Goal: Book appointment/travel/reservation

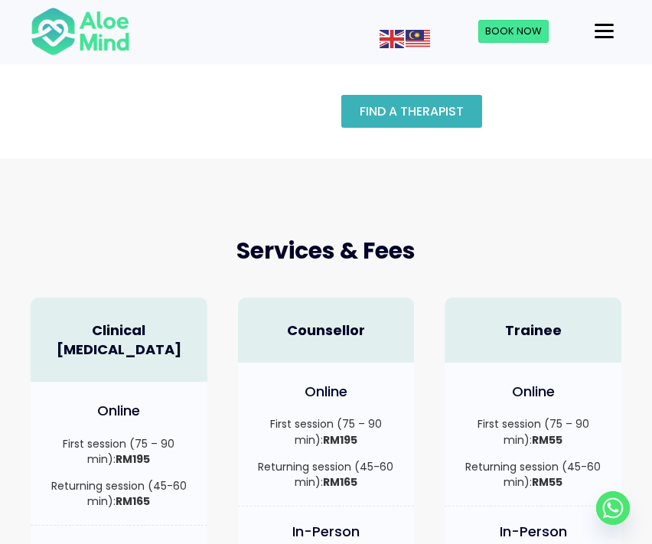
scroll to position [226, 0]
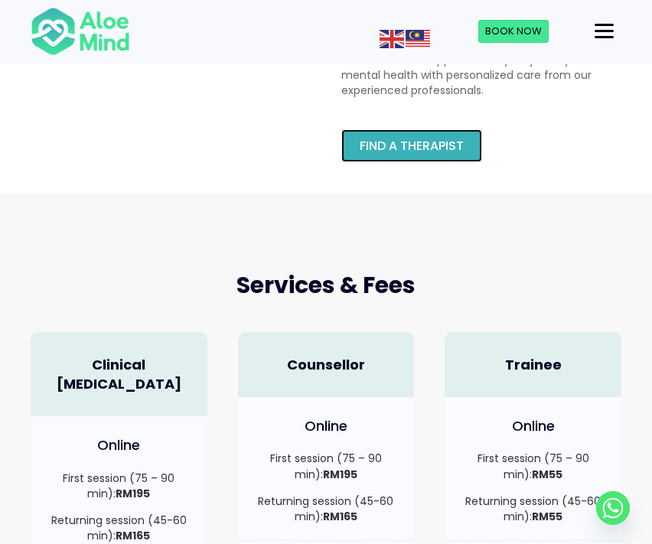
click at [385, 155] on link "Find a therapist" at bounding box center [411, 145] width 141 height 33
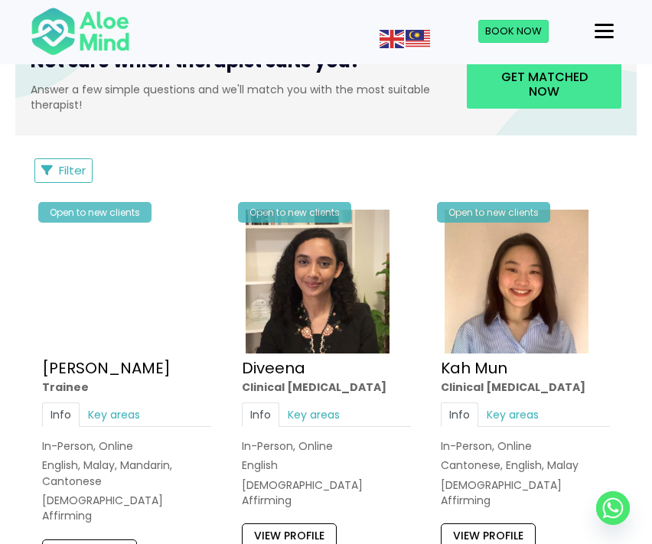
scroll to position [657, 0]
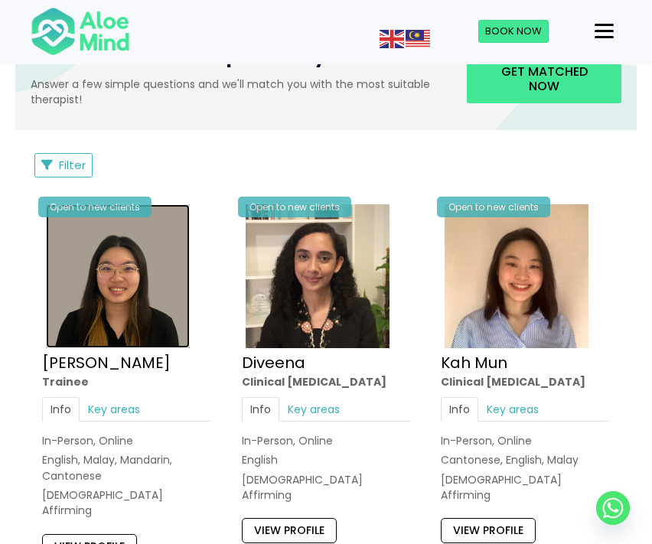
click at [142, 274] on img at bounding box center [118, 276] width 144 height 144
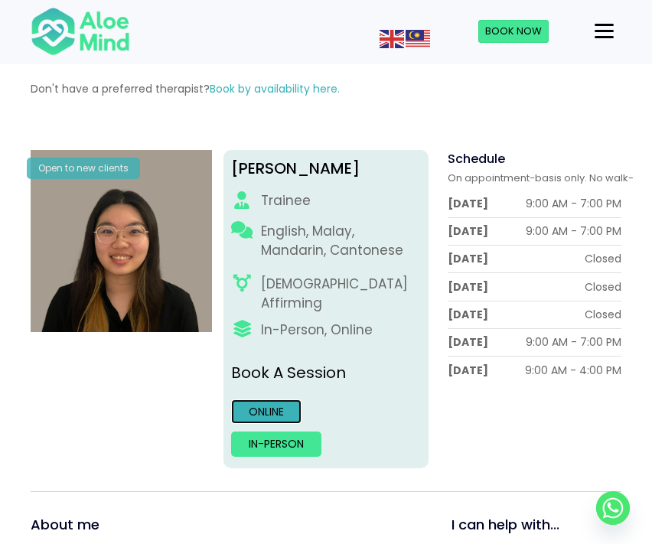
click at [270, 400] on link "Online" at bounding box center [266, 412] width 70 height 25
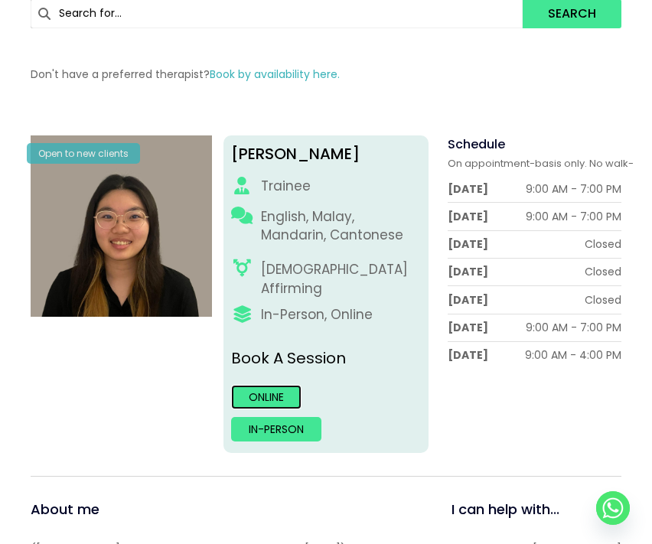
scroll to position [169, 0]
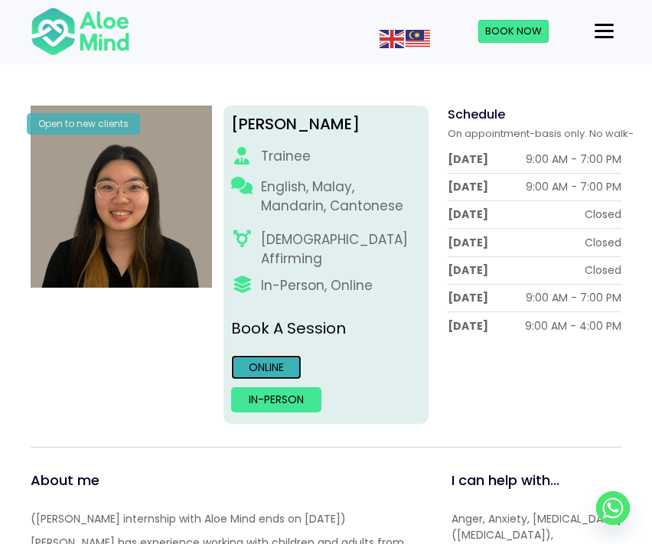
click at [273, 355] on link "Online" at bounding box center [266, 367] width 70 height 25
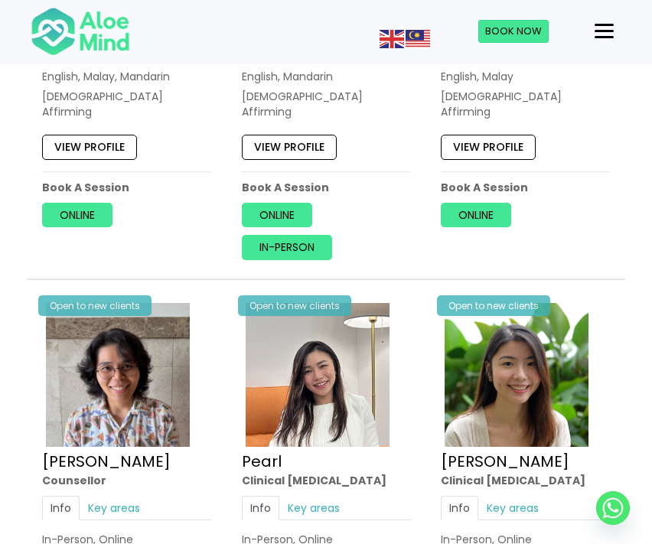
scroll to position [2449, 0]
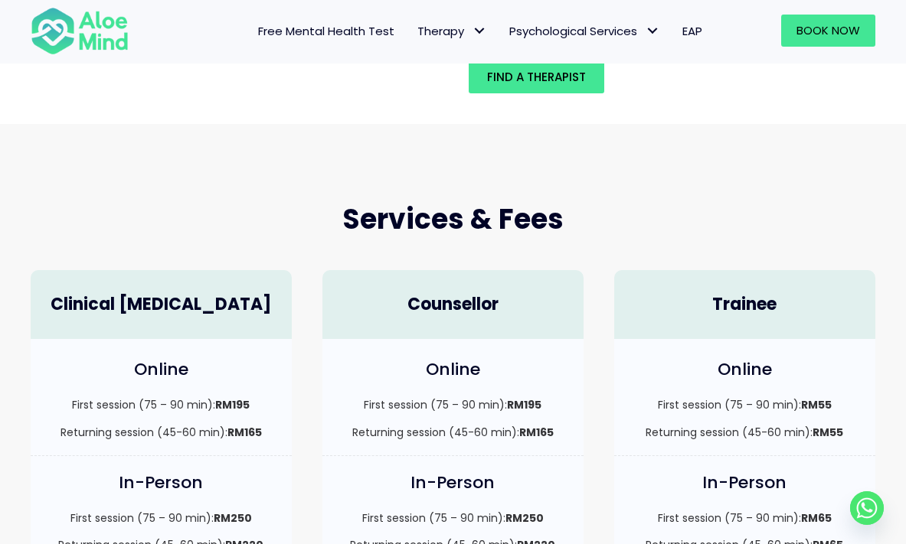
scroll to position [278, 0]
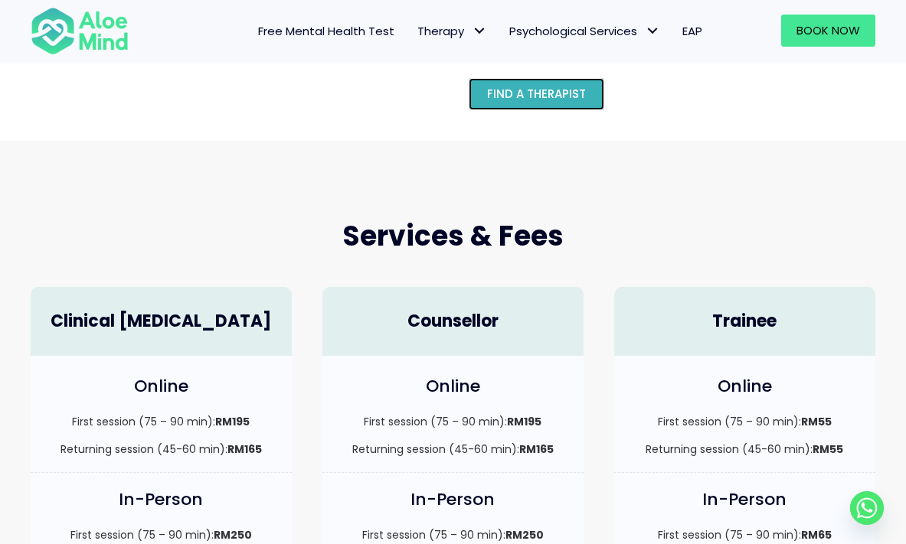
click at [501, 93] on span "Find a therapist" at bounding box center [536, 94] width 99 height 16
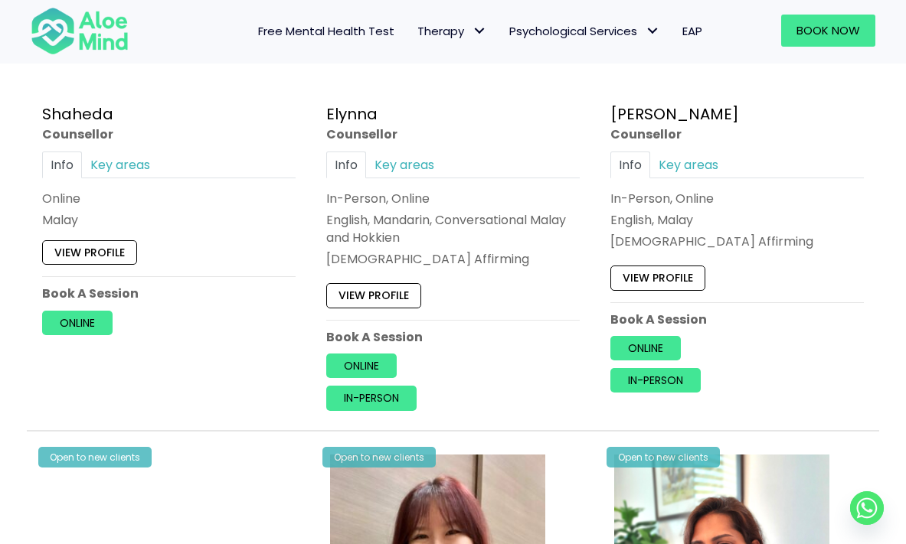
scroll to position [1550, 0]
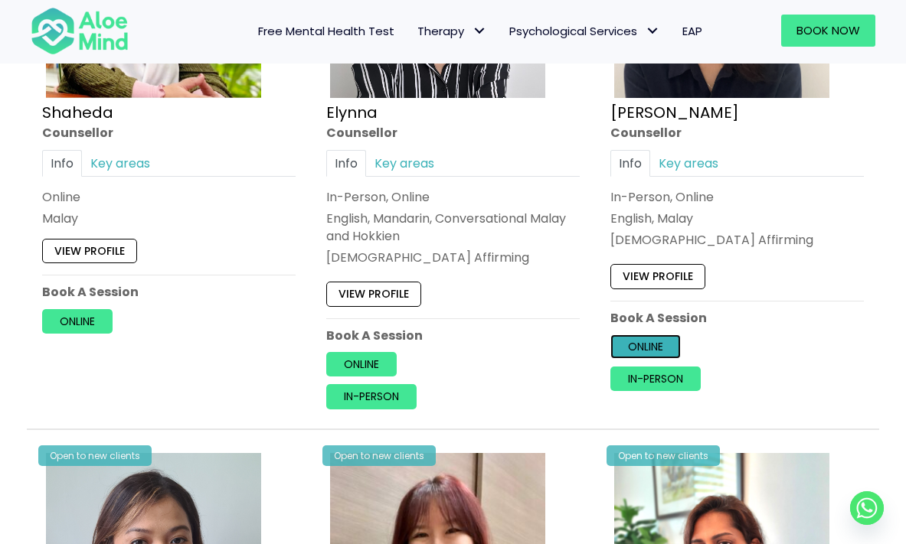
click at [634, 346] on link "Online" at bounding box center [645, 347] width 70 height 25
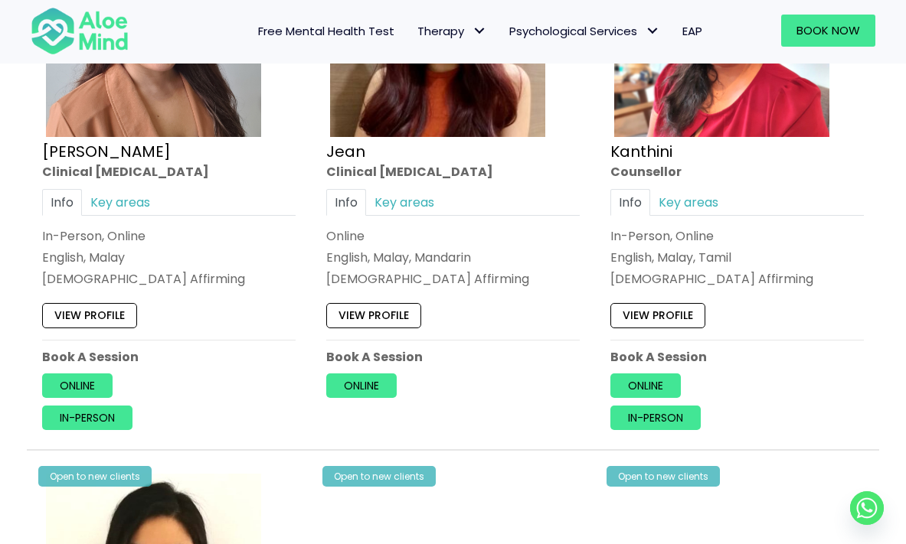
scroll to position [2083, 0]
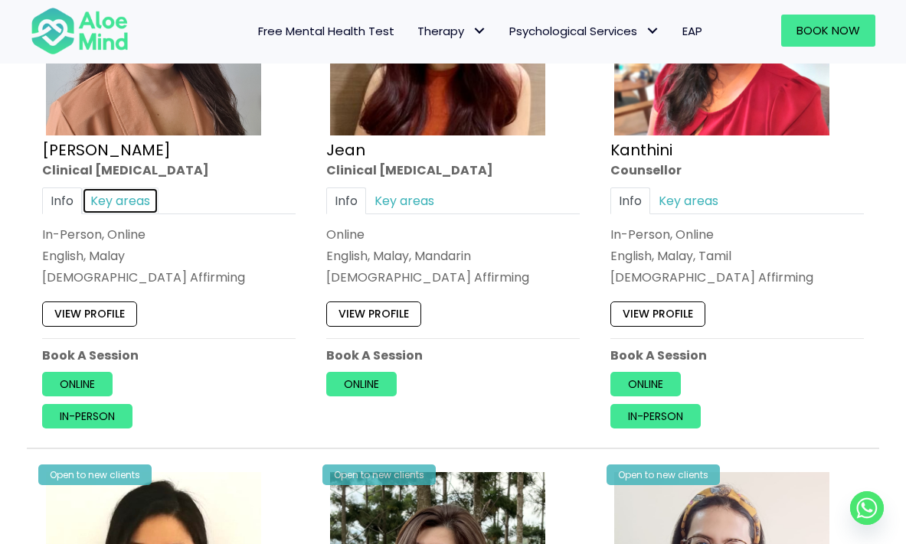
click at [134, 198] on link "Key areas" at bounding box center [120, 200] width 77 height 27
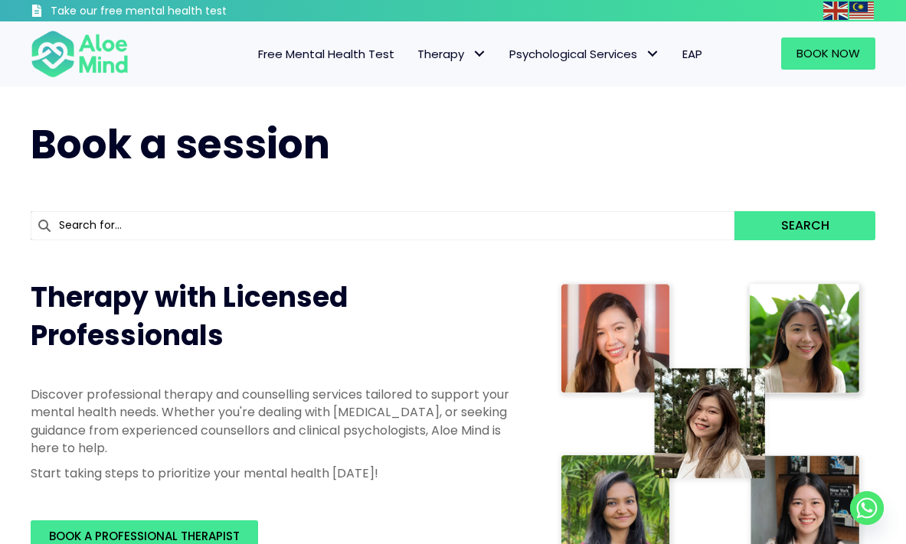
scroll to position [665, 0]
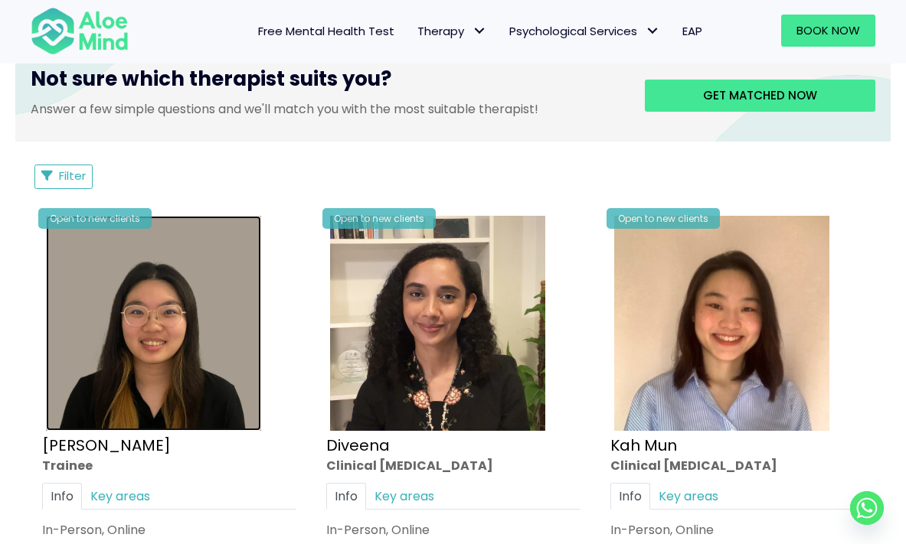
click at [198, 312] on img at bounding box center [153, 323] width 215 height 215
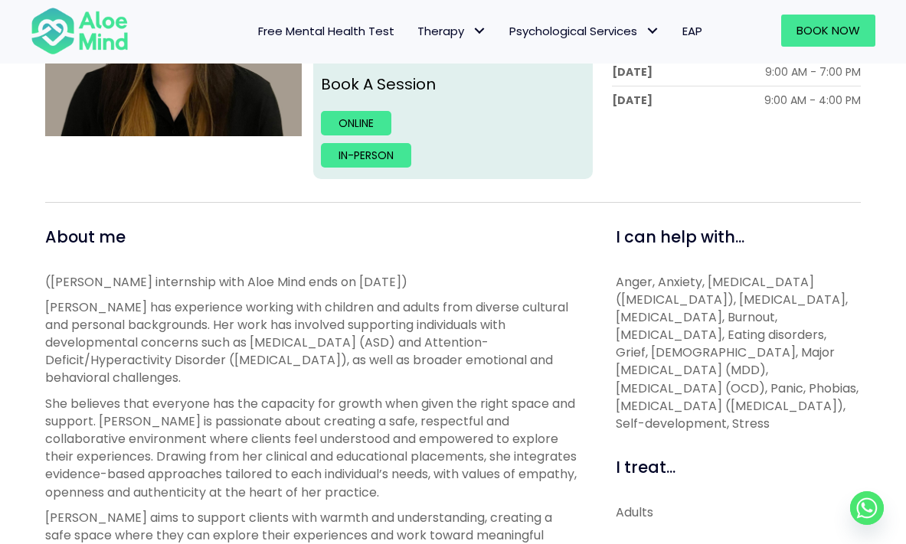
scroll to position [403, 0]
